Goal: Use online tool/utility: Utilize a website feature to perform a specific function

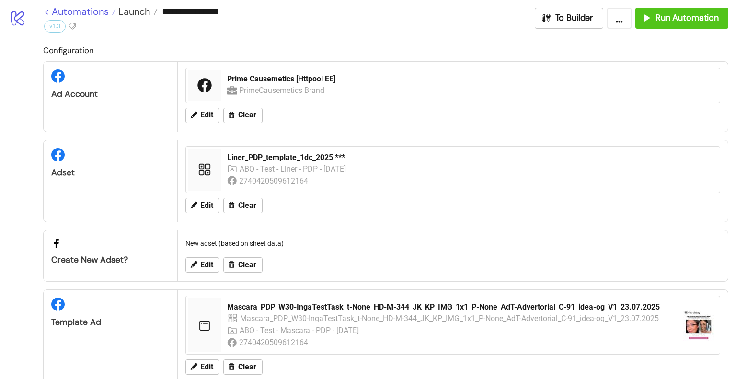
click at [92, 9] on link "< Automations" at bounding box center [80, 12] width 72 height 10
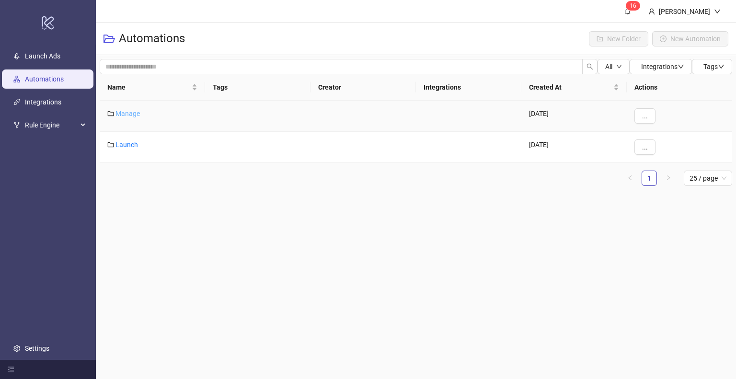
click at [131, 113] on link "Manage" at bounding box center [128, 114] width 24 height 8
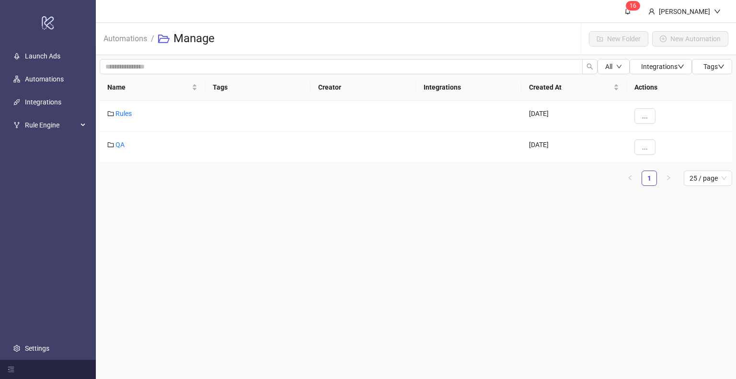
click at [169, 42] on icon "folder-open" at bounding box center [164, 39] width 12 height 12
click at [140, 40] on link "Automations" at bounding box center [125, 38] width 47 height 11
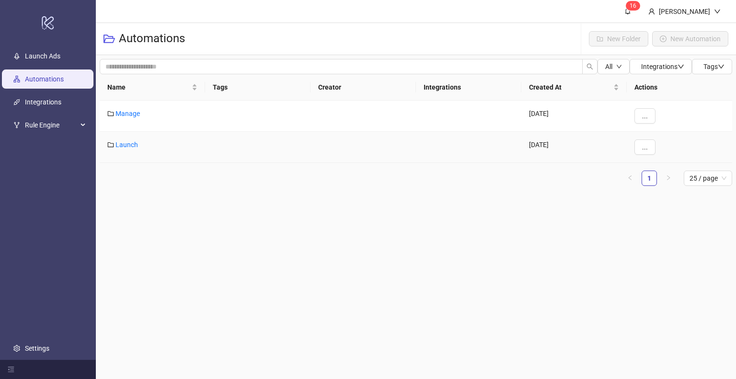
click at [131, 137] on div "Launch" at bounding box center [152, 147] width 105 height 31
click at [129, 142] on link "Launch" at bounding box center [127, 145] width 23 height 8
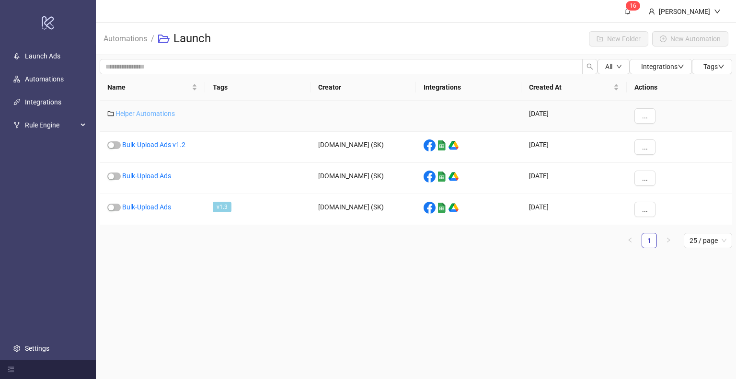
click at [155, 115] on link "Helper Automations" at bounding box center [145, 114] width 59 height 8
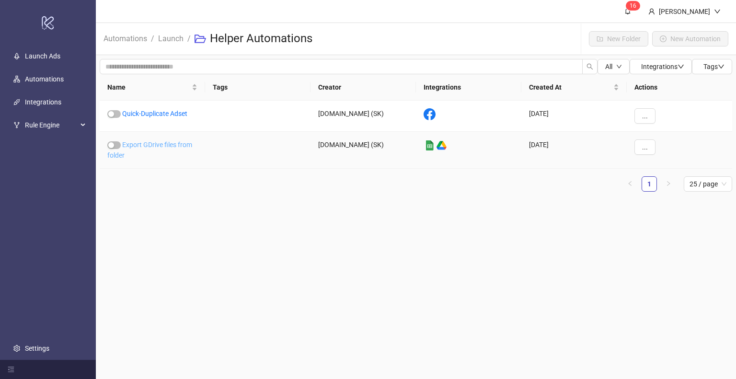
click at [148, 148] on link "Export GDrive files from folder" at bounding box center [149, 150] width 85 height 18
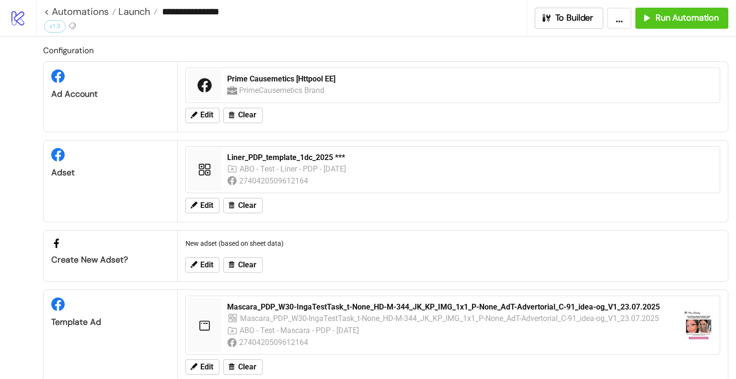
type input "**********"
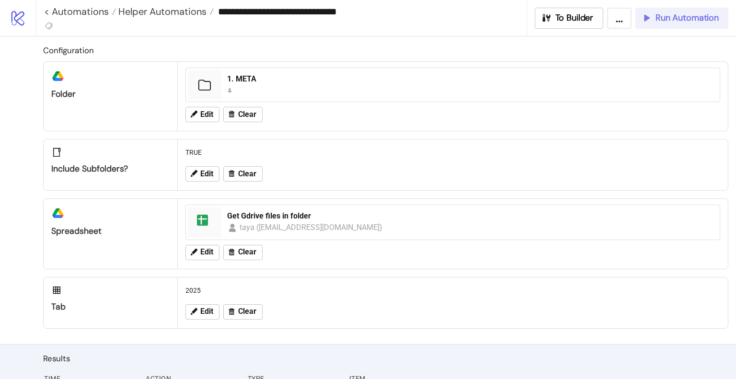
click at [667, 16] on span "Run Automation" at bounding box center [687, 17] width 63 height 11
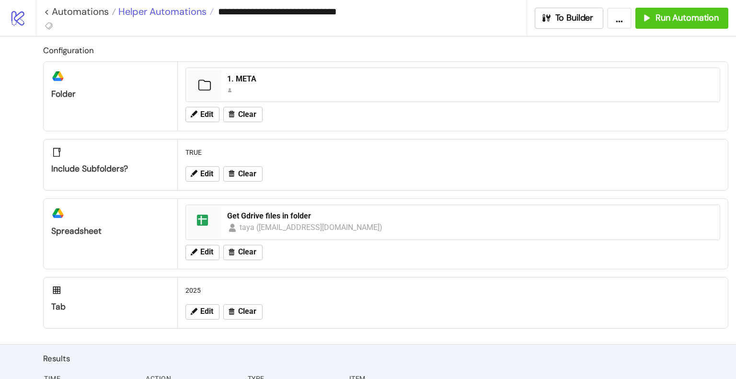
click at [174, 8] on span "Helper Automations" at bounding box center [161, 11] width 91 height 12
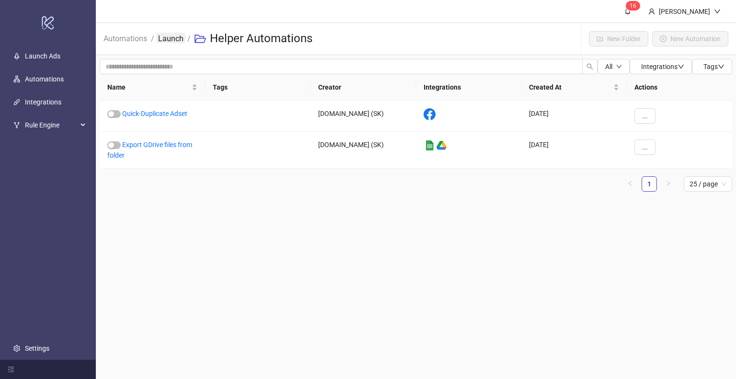
click at [171, 37] on link "Launch" at bounding box center [170, 38] width 29 height 11
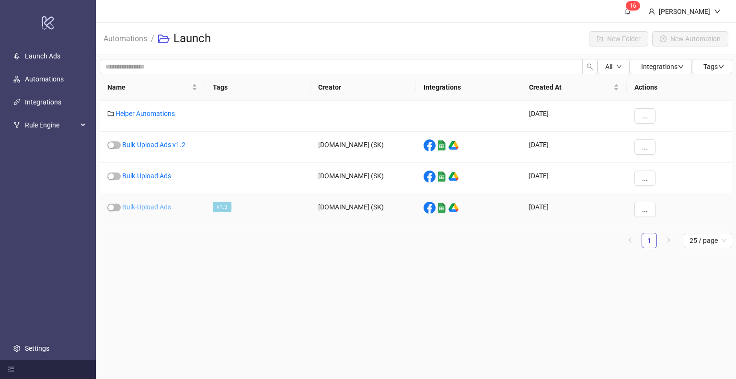
click at [149, 208] on link "Bulk-Upload Ads" at bounding box center [146, 207] width 49 height 8
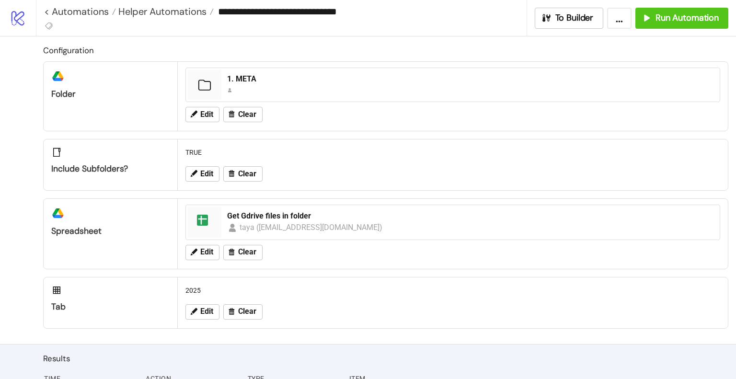
type input "**********"
